Goal: Complete application form: Complete application form

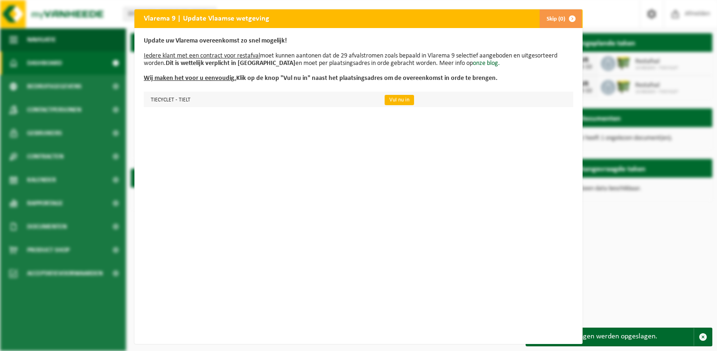
click at [404, 100] on link "Vul nu in" at bounding box center [399, 100] width 29 height 10
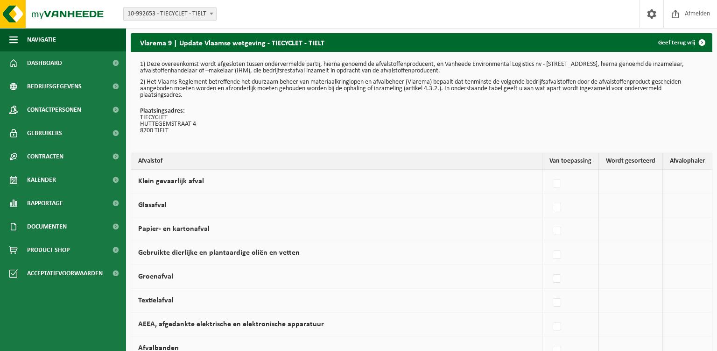
click at [631, 180] on td at bounding box center [631, 182] width 64 height 24
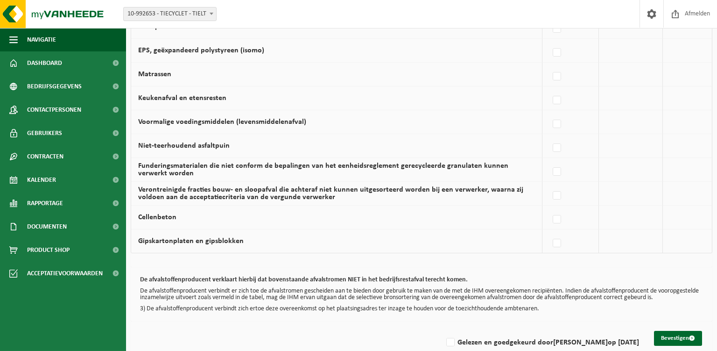
scroll to position [621, 0]
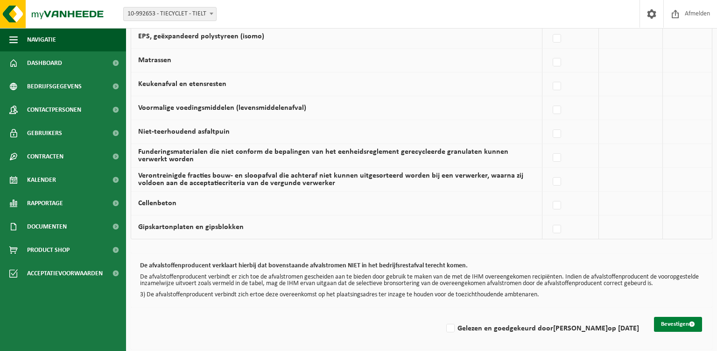
click at [678, 320] on button "Bevestigen" at bounding box center [678, 324] width 48 height 15
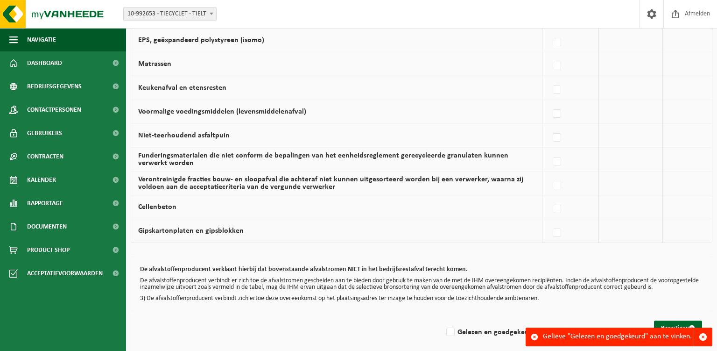
scroll to position [621, 0]
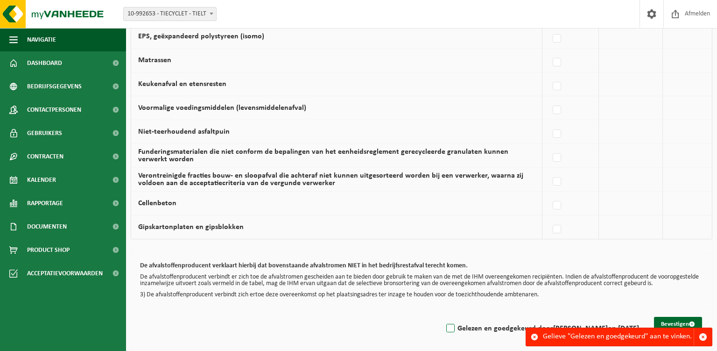
click at [454, 324] on label "Gelezen en goedgekeurd door KRIS CRAEMER op 17/09/25" at bounding box center [542, 328] width 195 height 14
click at [443, 317] on input "Gelezen en goedgekeurd door KRIS CRAEMER op 17/09/25" at bounding box center [443, 316] width 0 height 0
checkbox input "true"
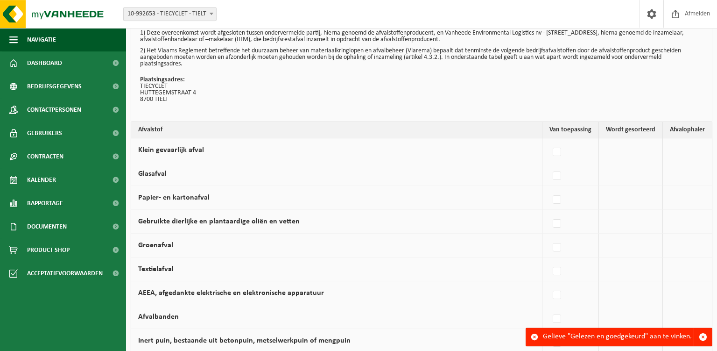
scroll to position [0, 0]
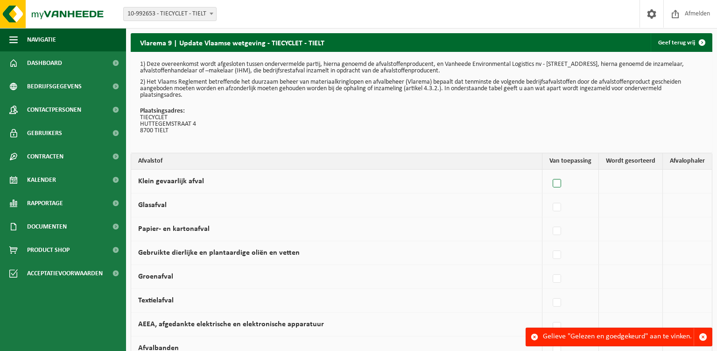
click at [561, 180] on label at bounding box center [557, 184] width 13 height 14
click at [550, 172] on input "Klein gevaarlijk afval" at bounding box center [549, 171] width 0 height 0
checkbox input "true"
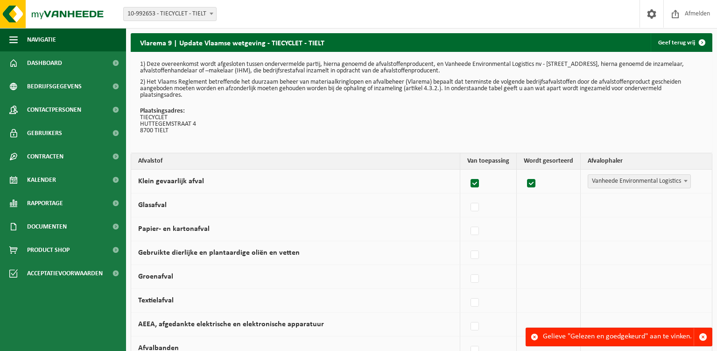
click at [475, 182] on label at bounding box center [475, 184] width 13 height 14
click at [468, 172] on input "Klein gevaarlijk afval" at bounding box center [467, 171] width 0 height 0
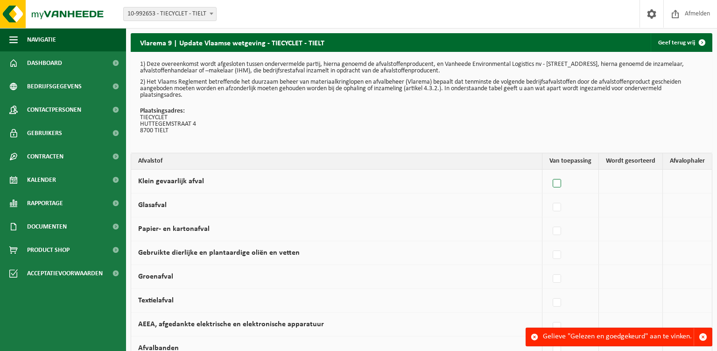
click at [561, 185] on label at bounding box center [557, 184] width 13 height 14
click at [550, 172] on input "Klein gevaarlijk afval" at bounding box center [549, 171] width 0 height 0
checkbox input "true"
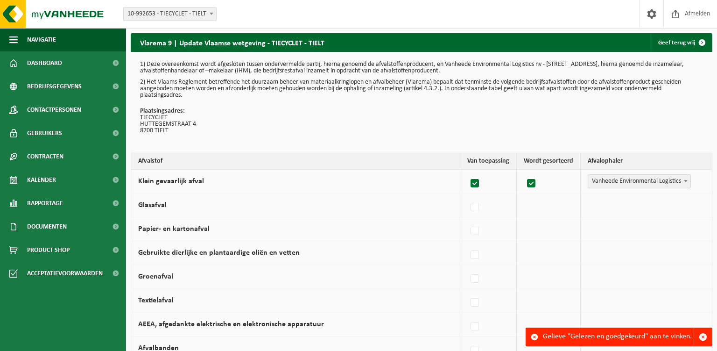
click at [687, 182] on b at bounding box center [686, 181] width 4 height 2
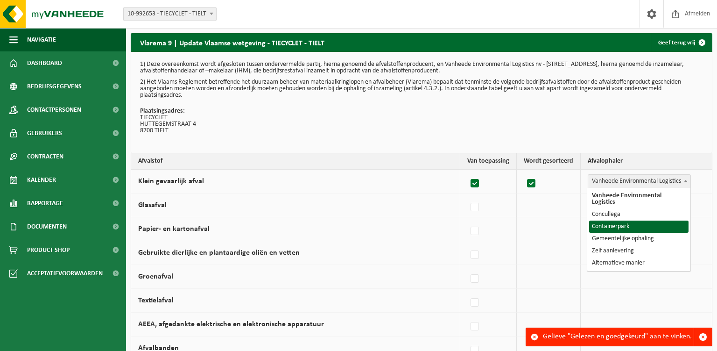
select select "Containerpark"
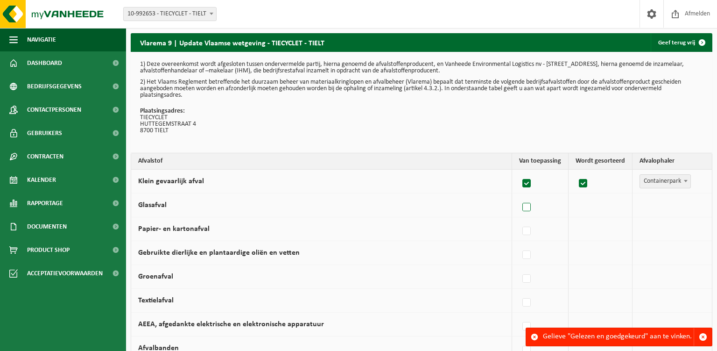
click at [532, 207] on label at bounding box center [527, 207] width 13 height 14
click at [519, 196] on input "Glasafval" at bounding box center [519, 195] width 0 height 0
checkbox input "true"
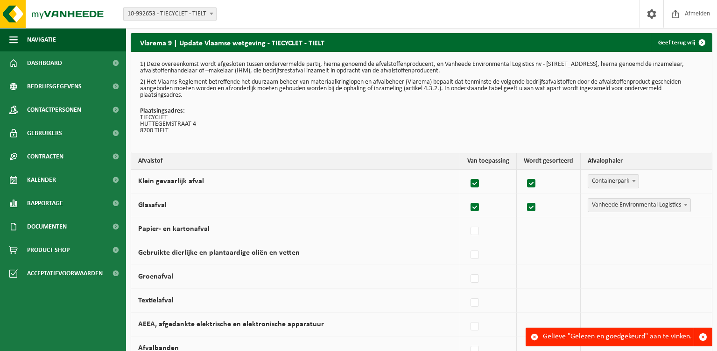
click at [684, 206] on span at bounding box center [685, 204] width 9 height 12
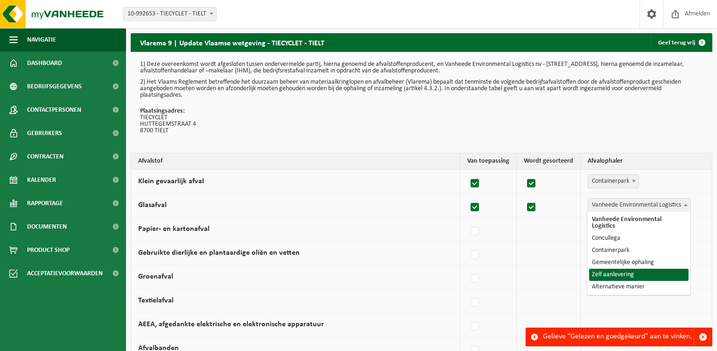
select select "Zelf aanlevering"
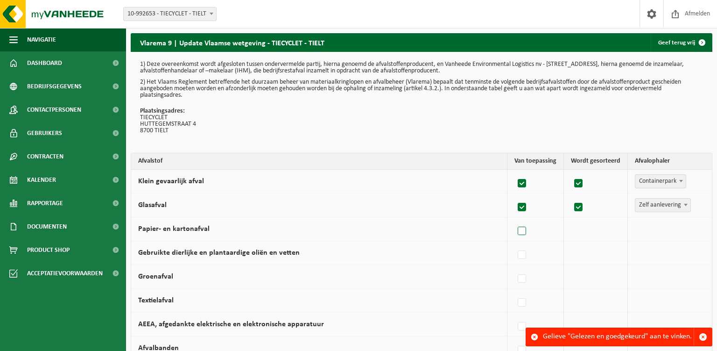
click at [528, 230] on label at bounding box center [522, 231] width 13 height 14
click at [515, 220] on input "Papier- en kartonafval" at bounding box center [514, 219] width 0 height 0
checkbox input "true"
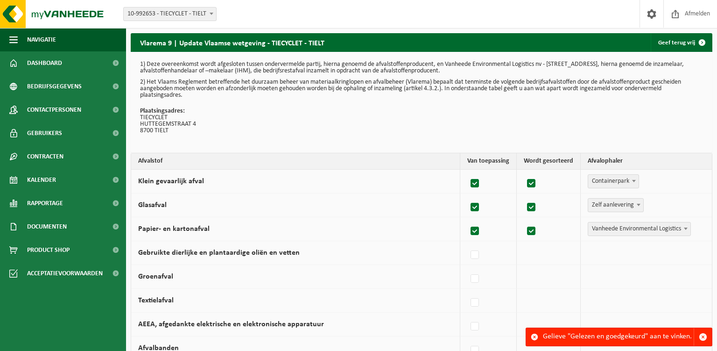
click at [686, 229] on b at bounding box center [686, 228] width 4 height 2
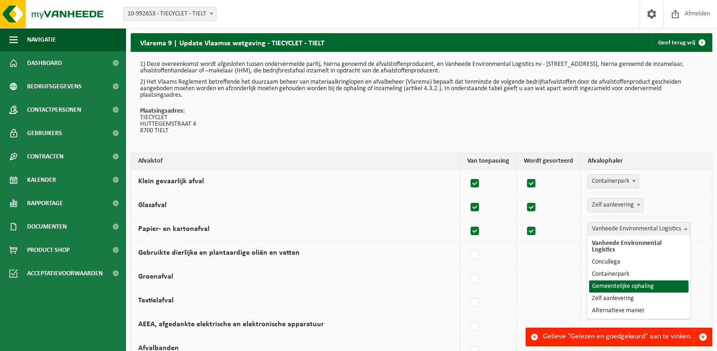
select select "Gemeentelijke ophaling"
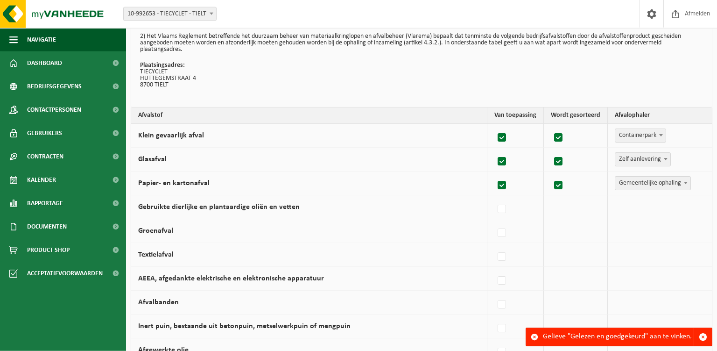
scroll to position [49, 0]
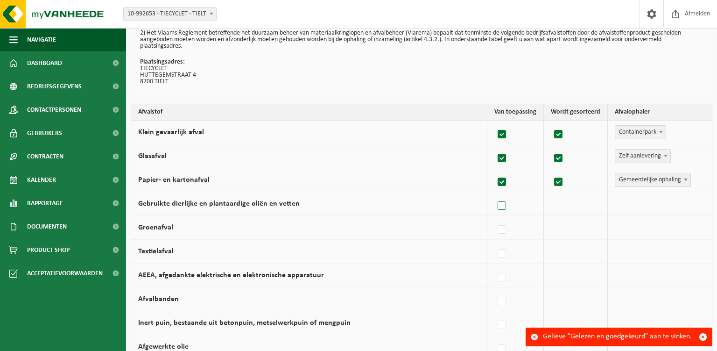
click at [503, 205] on label at bounding box center [502, 206] width 13 height 14
click at [495, 194] on input "Gebruikte dierlijke en plantaardige oliën en vetten" at bounding box center [494, 194] width 0 height 0
checkbox input "true"
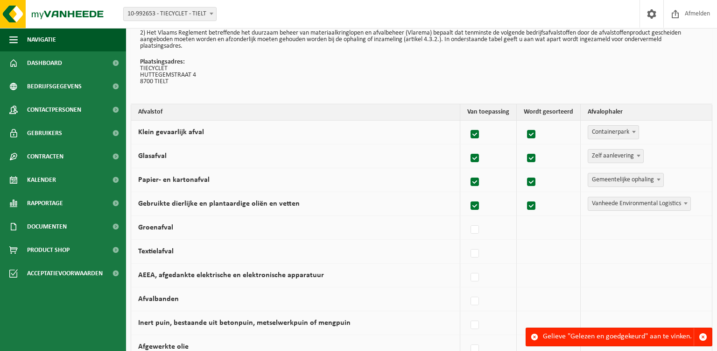
click at [688, 205] on span at bounding box center [685, 203] width 9 height 12
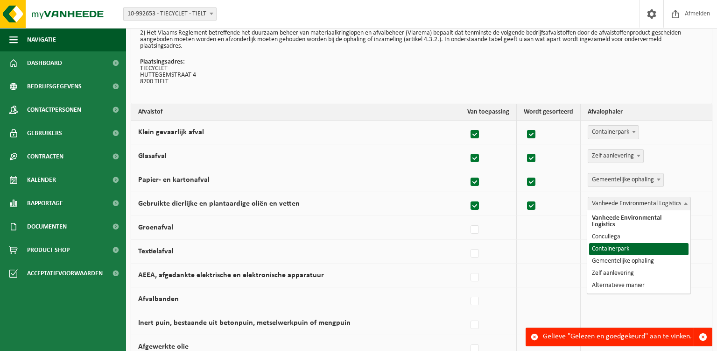
select select "Containerpark"
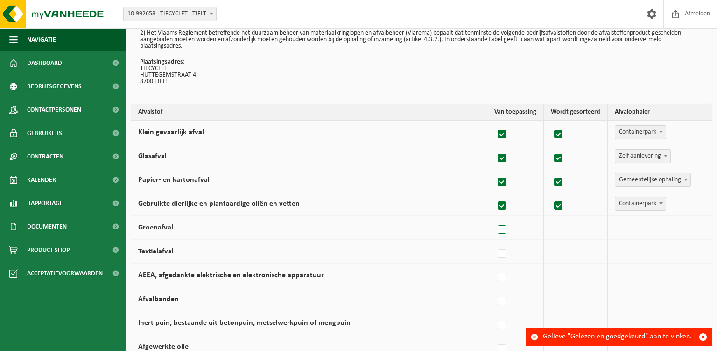
click at [505, 229] on label at bounding box center [502, 230] width 13 height 14
click at [495, 218] on input "Groenafval" at bounding box center [494, 218] width 0 height 0
checkbox input "true"
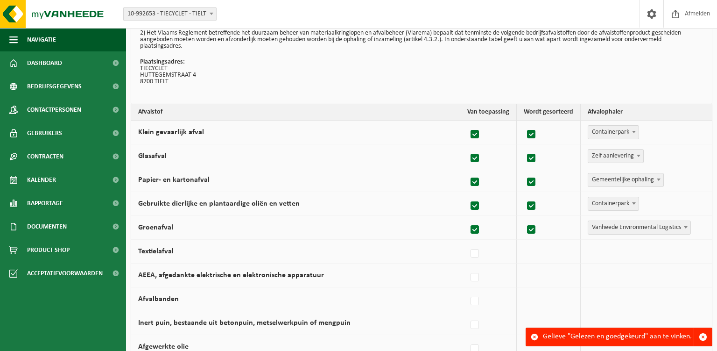
click at [686, 225] on span at bounding box center [685, 227] width 9 height 12
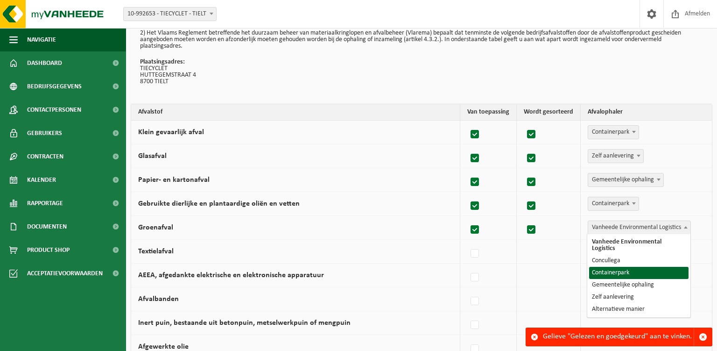
select select "Containerpark"
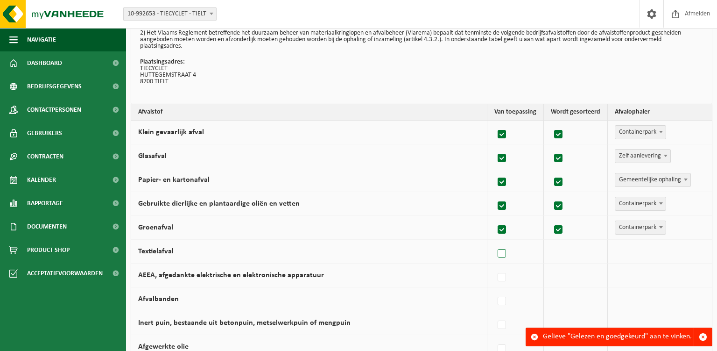
click at [507, 253] on label at bounding box center [502, 254] width 13 height 14
click at [495, 242] on input "Textielafval" at bounding box center [494, 241] width 0 height 0
checkbox input "true"
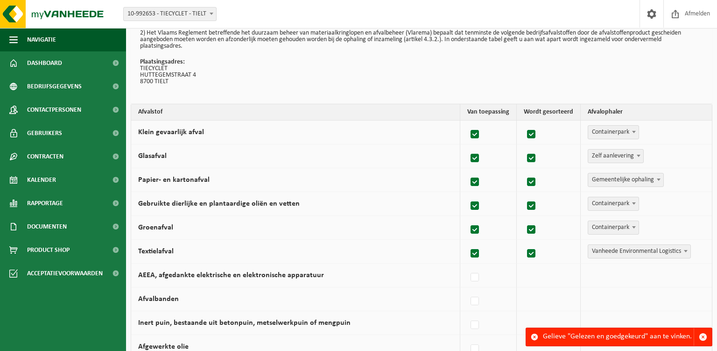
click at [688, 250] on b at bounding box center [686, 251] width 4 height 2
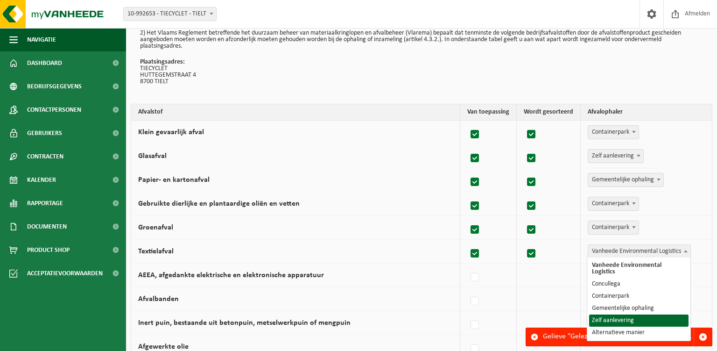
select select "Zelf aanlevering"
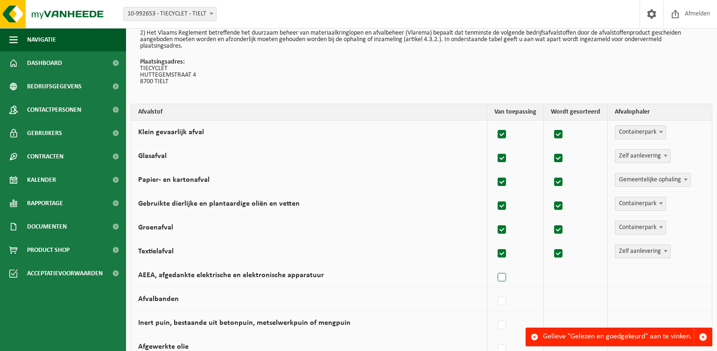
click at [505, 277] on label at bounding box center [502, 277] width 13 height 14
click at [495, 266] on input "AEEA, afgedankte elektrische en elektronische apparatuur" at bounding box center [494, 265] width 0 height 0
checkbox input "true"
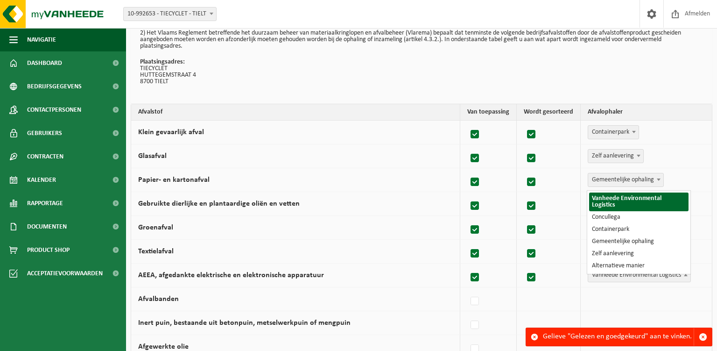
click at [689, 272] on span at bounding box center [685, 275] width 9 height 12
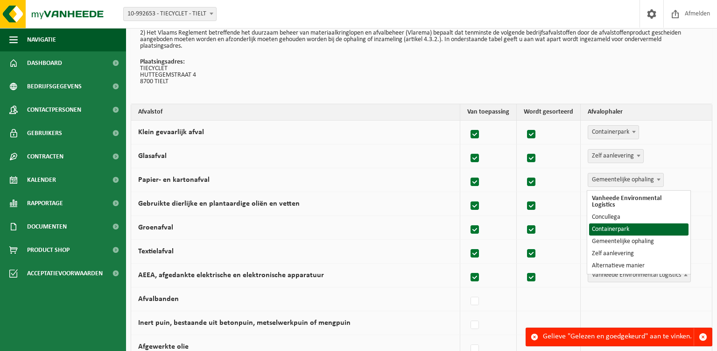
select select "Containerpark"
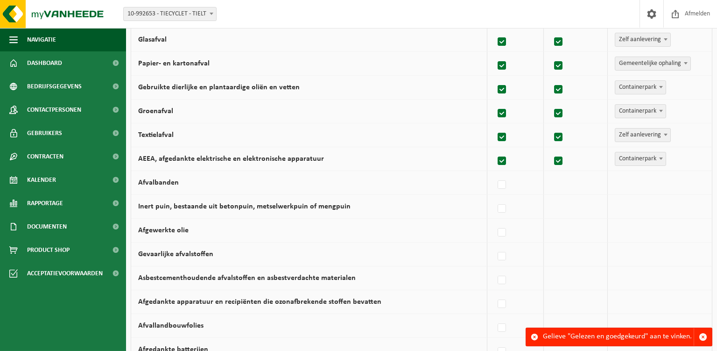
scroll to position [148, 0]
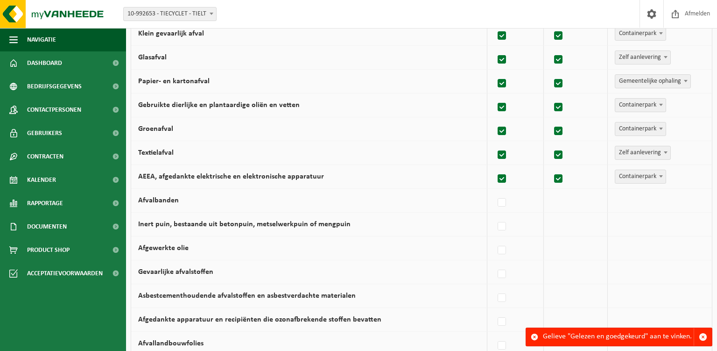
click at [506, 130] on label at bounding box center [502, 131] width 13 height 14
click at [495, 120] on input "Groenafval" at bounding box center [494, 119] width 0 height 0
checkbox input "false"
click at [507, 109] on label at bounding box center [502, 107] width 13 height 14
click at [495, 96] on input "Gebruikte dierlijke en plantaardige oliën en vetten" at bounding box center [494, 95] width 0 height 0
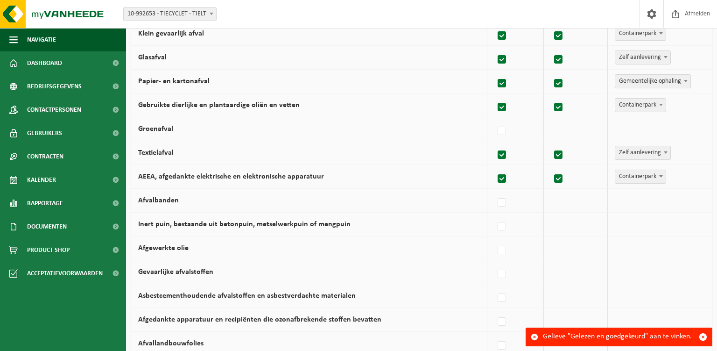
checkbox input "false"
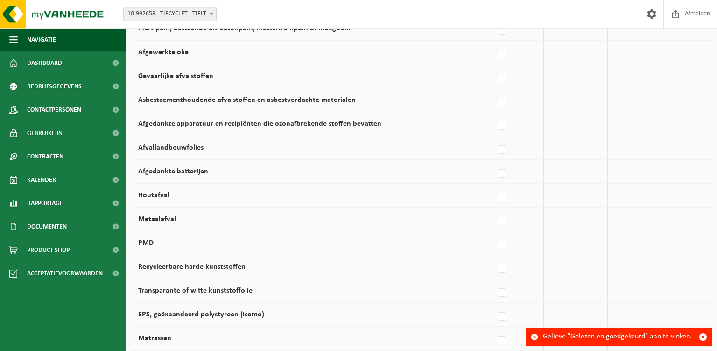
scroll to position [345, 0]
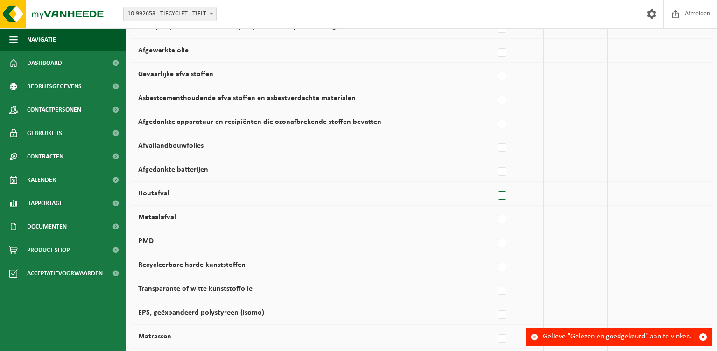
click at [505, 192] on label at bounding box center [502, 196] width 13 height 14
click at [495, 184] on input "Houtafval" at bounding box center [494, 184] width 0 height 0
checkbox input "true"
click at [687, 192] on b at bounding box center [686, 193] width 4 height 2
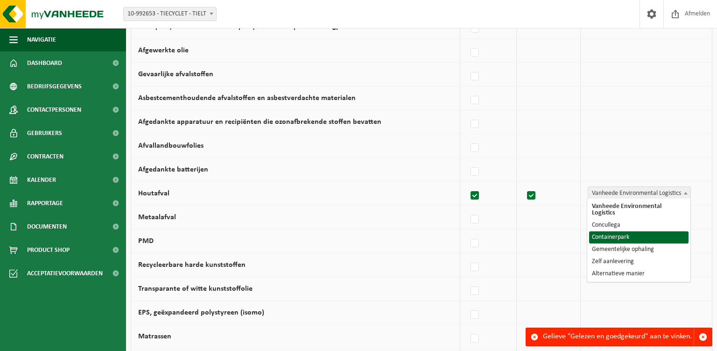
select select "Containerpark"
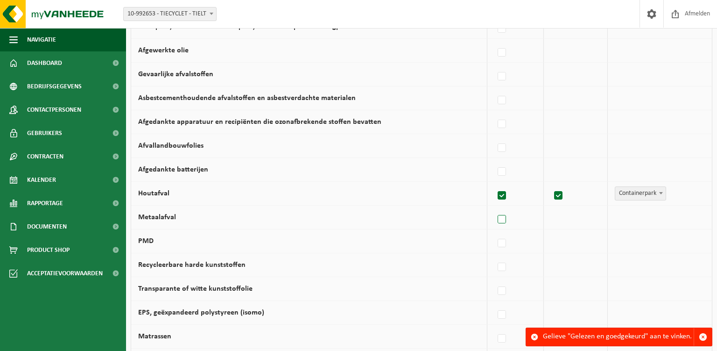
click at [503, 220] on label at bounding box center [502, 220] width 13 height 14
click at [495, 208] on input "Metaalafval" at bounding box center [494, 207] width 0 height 0
checkbox input "true"
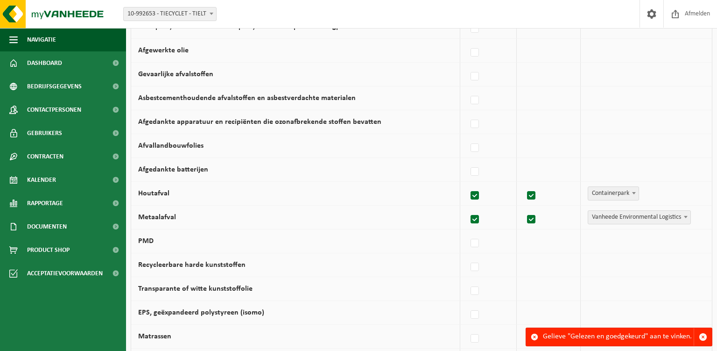
click at [684, 214] on span at bounding box center [685, 217] width 9 height 12
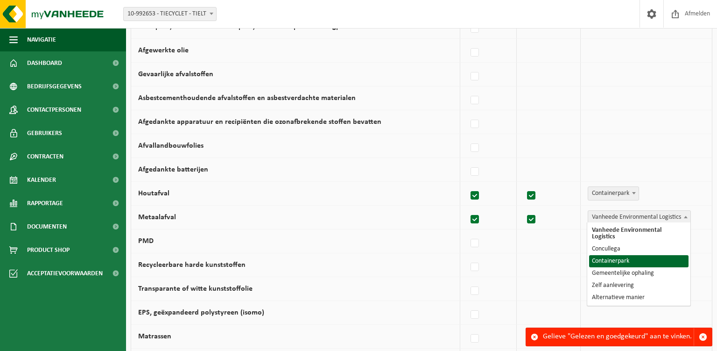
select select "Containerpark"
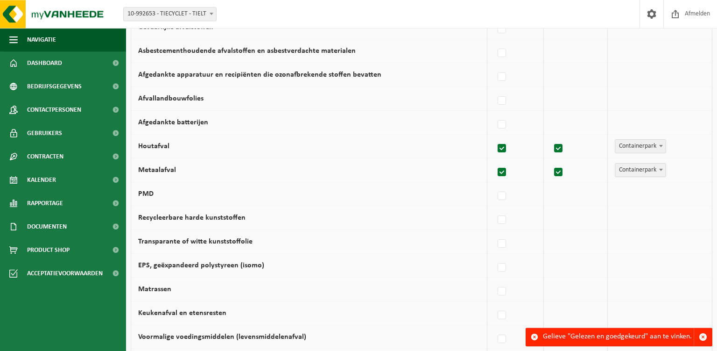
scroll to position [394, 0]
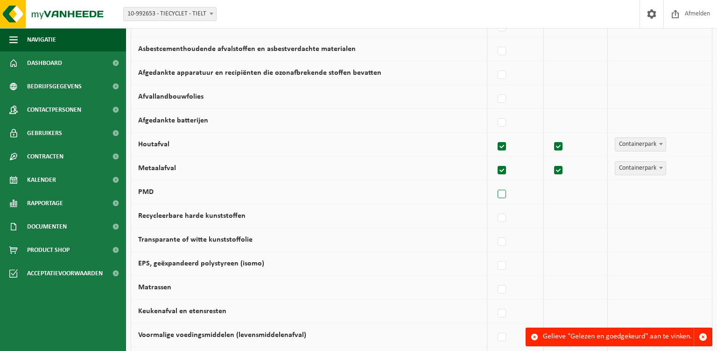
click at [508, 190] on label at bounding box center [502, 194] width 13 height 14
click at [505, 192] on label at bounding box center [502, 194] width 13 height 14
click at [495, 183] on input "PMD" at bounding box center [494, 182] width 0 height 0
checkbox input "true"
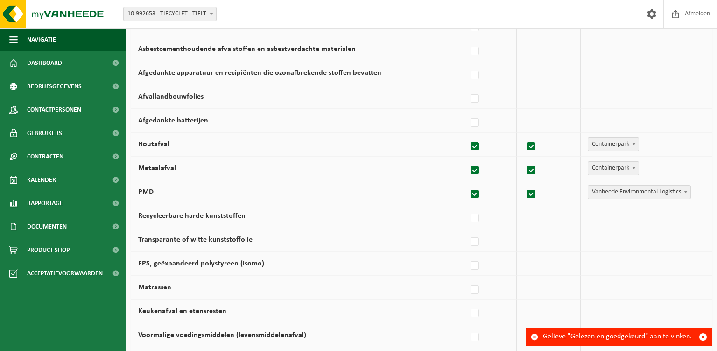
click at [685, 191] on b at bounding box center [686, 192] width 4 height 2
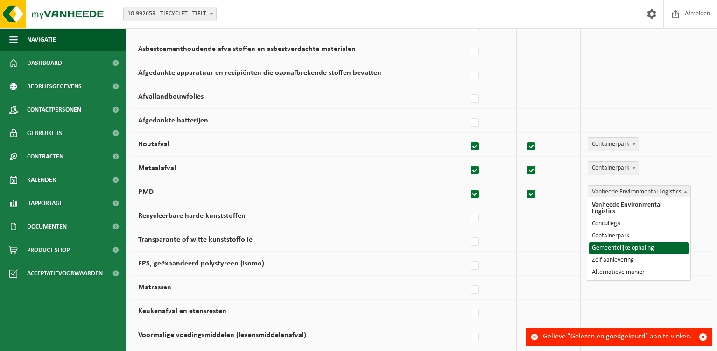
select select "Gemeentelijke ophaling"
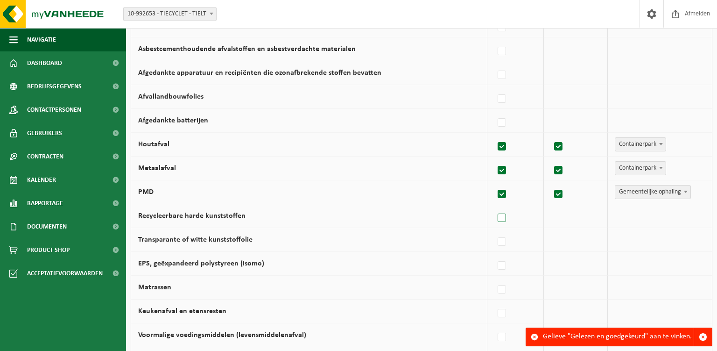
click at [505, 216] on label at bounding box center [502, 218] width 13 height 14
click at [495, 206] on input "Recycleerbare harde kunststoffen" at bounding box center [494, 206] width 0 height 0
checkbox input "true"
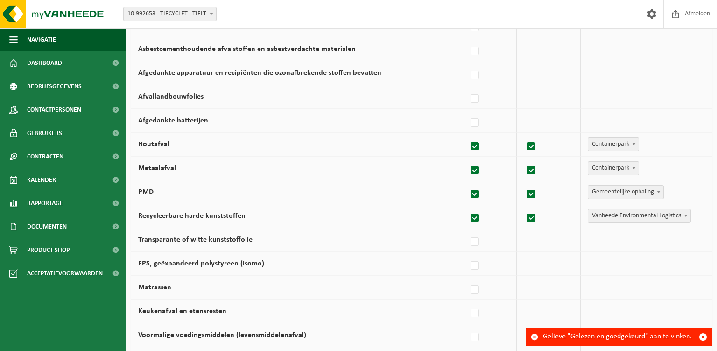
click at [683, 211] on span at bounding box center [685, 215] width 9 height 12
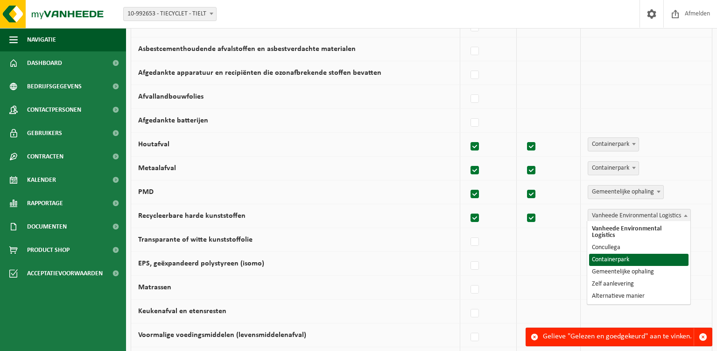
select select "Containerpark"
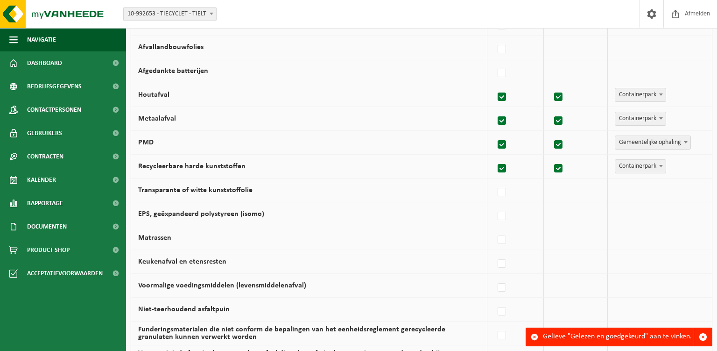
scroll to position [493, 0]
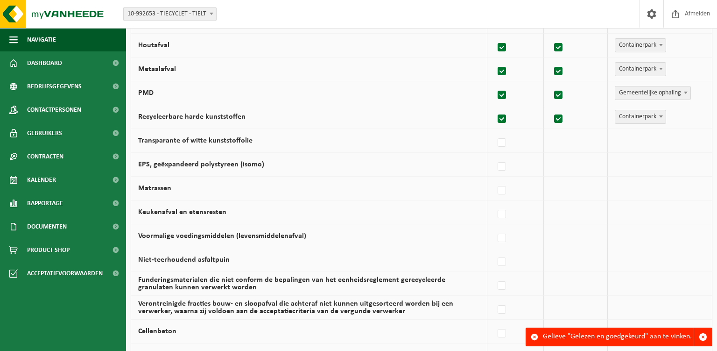
click at [505, 168] on label at bounding box center [502, 167] width 13 height 14
click at [495, 155] on input "EPS, geëxpandeerd polystyreen (isomo)" at bounding box center [494, 155] width 0 height 0
checkbox input "true"
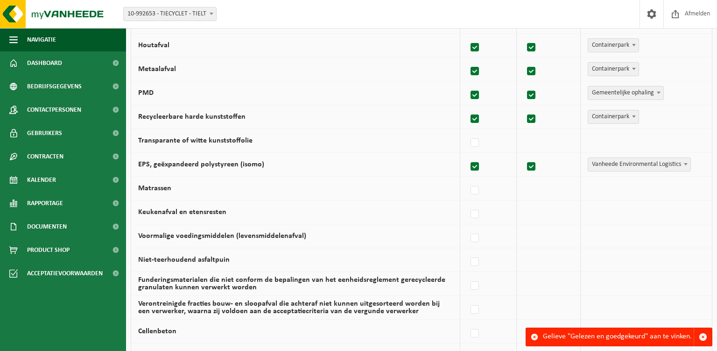
click at [686, 163] on b at bounding box center [686, 164] width 4 height 2
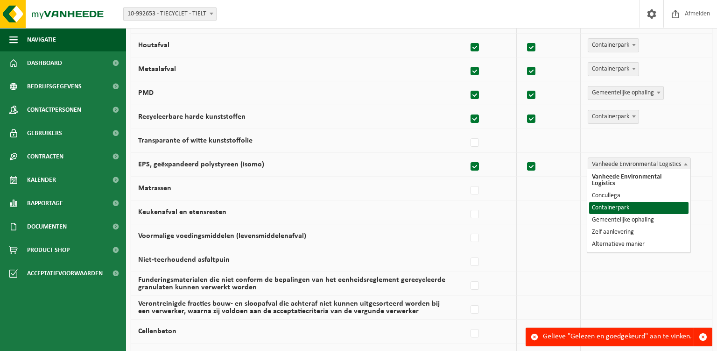
select select "Containerpark"
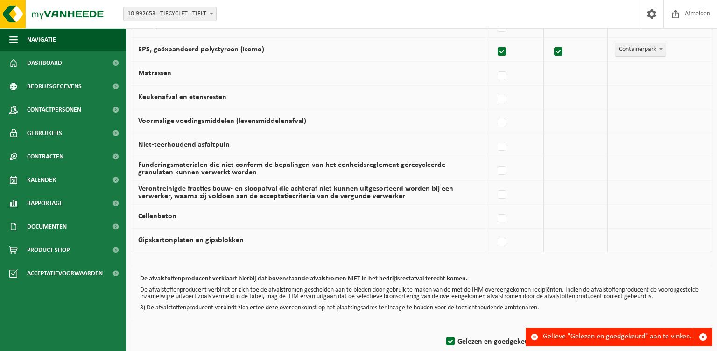
scroll to position [621, 0]
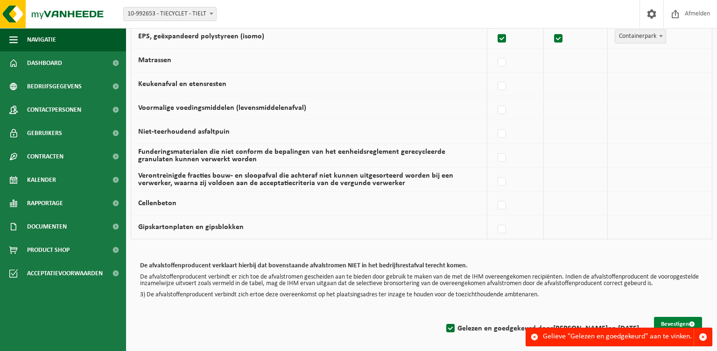
click at [673, 319] on button "Bevestigen" at bounding box center [678, 324] width 48 height 15
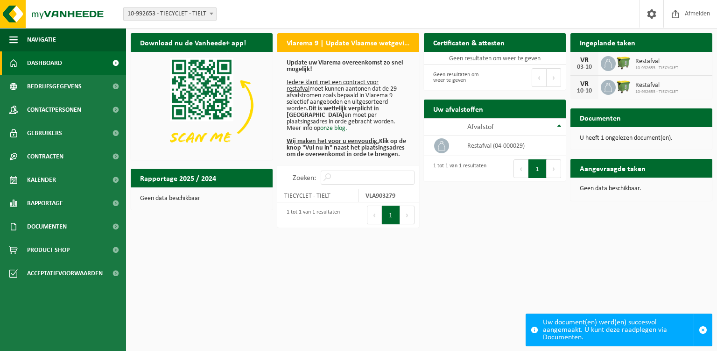
click at [327, 142] on u "Wij maken het voor u eenvoudig." at bounding box center [333, 141] width 92 height 7
click at [52, 225] on span "Documenten" at bounding box center [47, 226] width 40 height 23
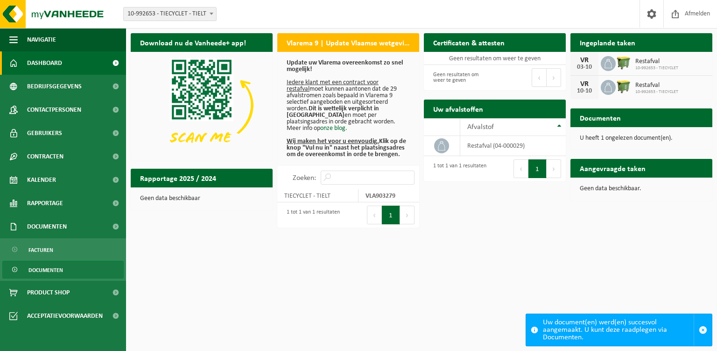
click at [49, 268] on span "Documenten" at bounding box center [45, 270] width 35 height 18
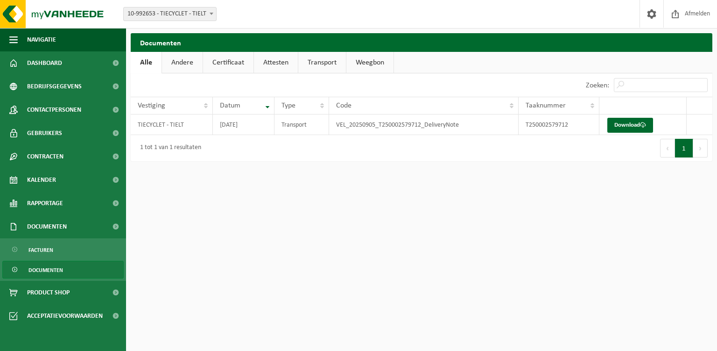
click at [184, 63] on link "Andere" at bounding box center [182, 62] width 41 height 21
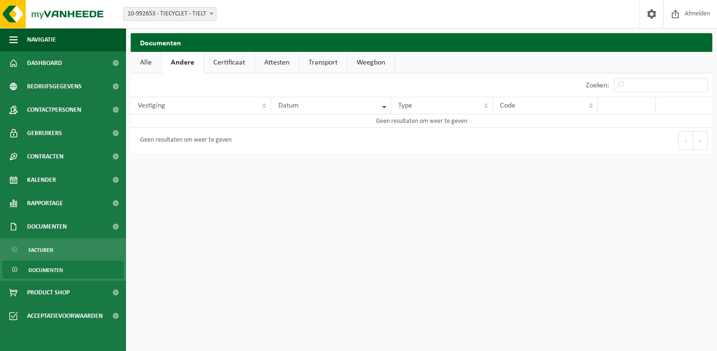
click at [146, 69] on link "Alle" at bounding box center [146, 62] width 30 height 21
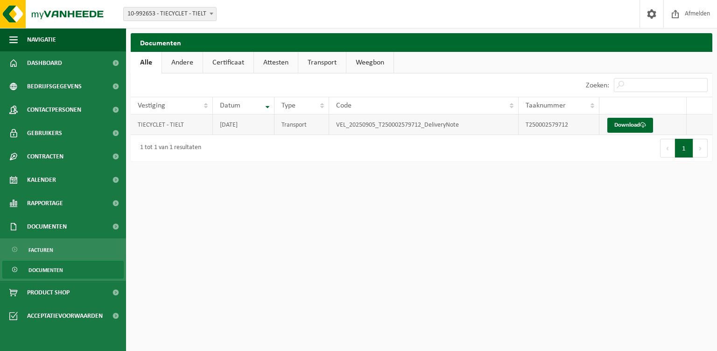
click at [160, 126] on td "TIECYCLET - TIELT" at bounding box center [172, 124] width 82 height 21
click at [707, 11] on span "Afmelden" at bounding box center [698, 14] width 30 height 28
